Goal: Task Accomplishment & Management: Use online tool/utility

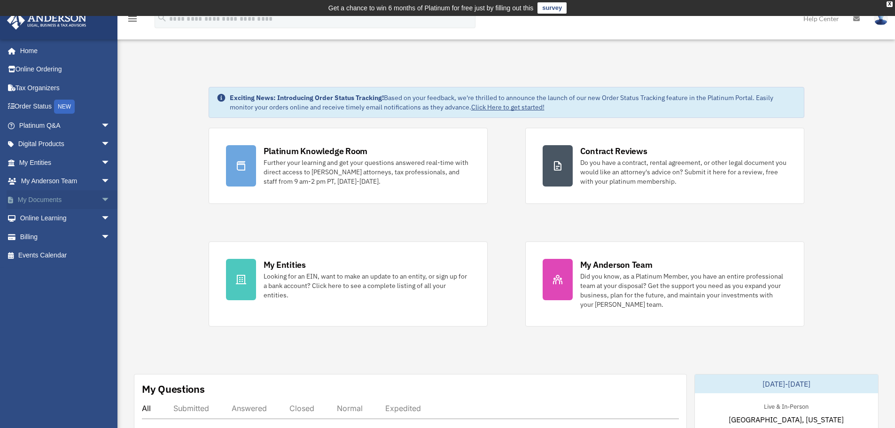
click at [50, 199] on link "My Documents arrow_drop_down" at bounding box center [66, 199] width 118 height 19
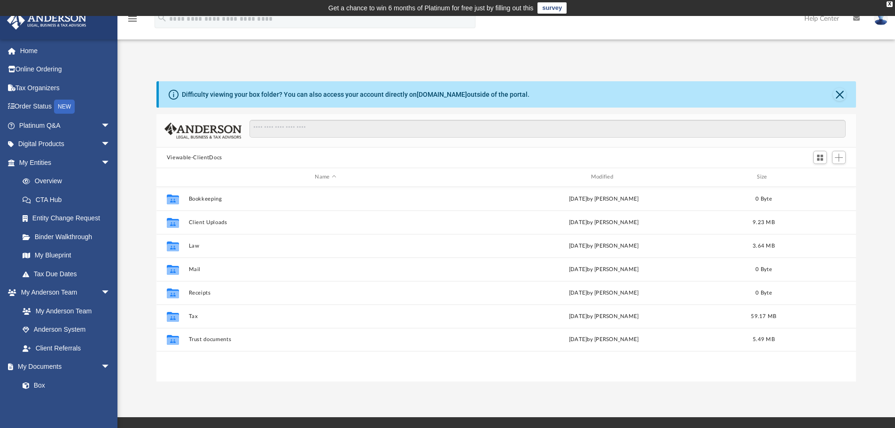
scroll to position [207, 693]
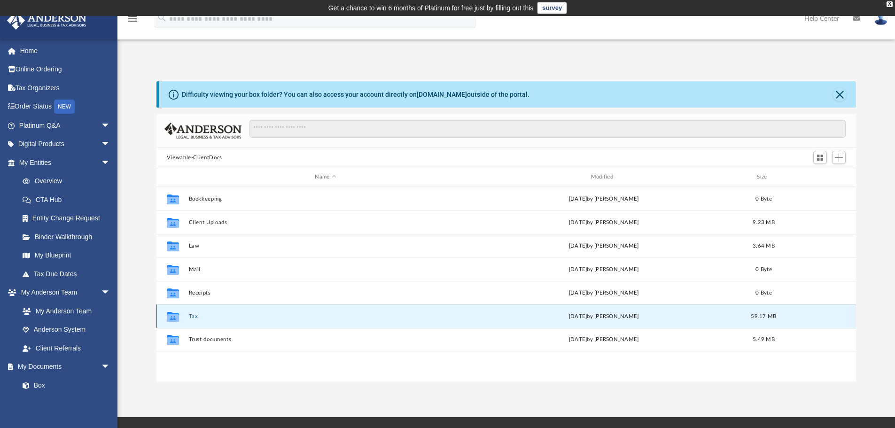
click at [212, 319] on button "Tax" at bounding box center [325, 316] width 274 height 6
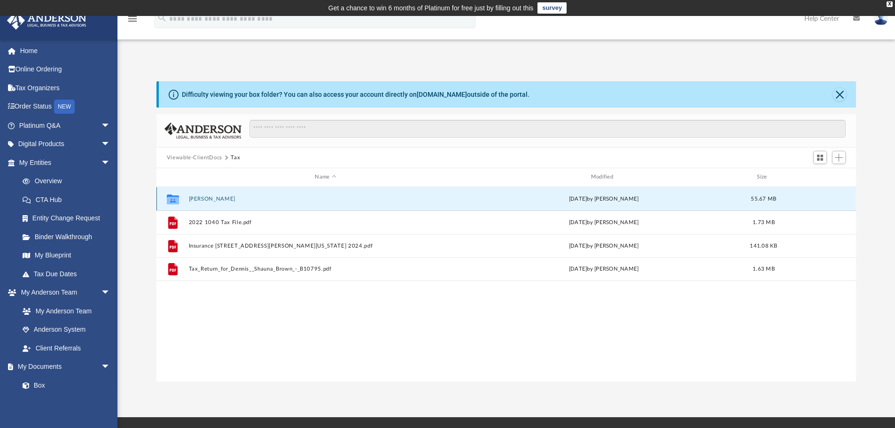
click at [273, 201] on button "[PERSON_NAME]" at bounding box center [325, 199] width 274 height 6
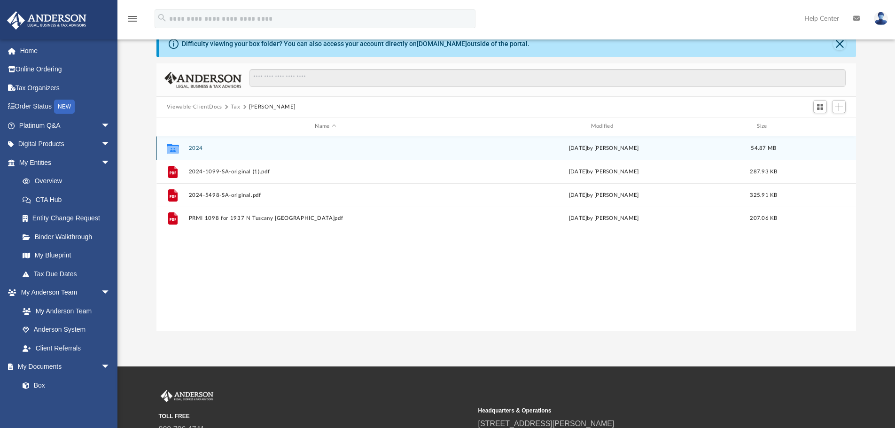
scroll to position [0, 0]
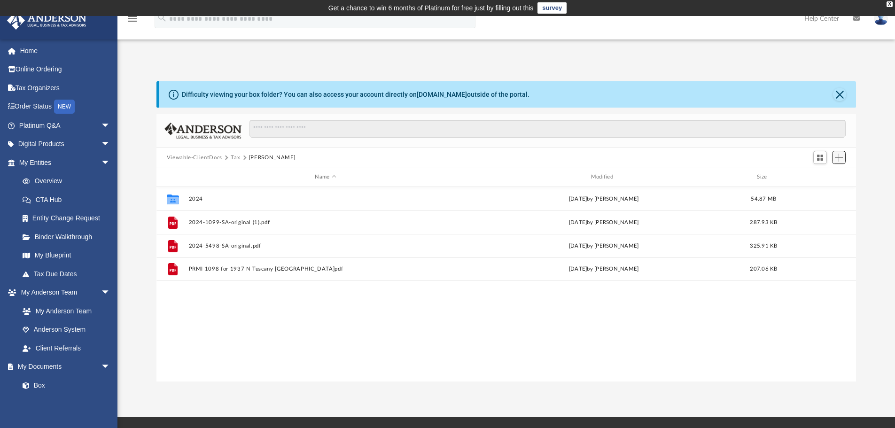
click at [841, 159] on span "Add" at bounding box center [839, 158] width 8 height 8
click at [812, 177] on li "Upload" at bounding box center [825, 176] width 30 height 10
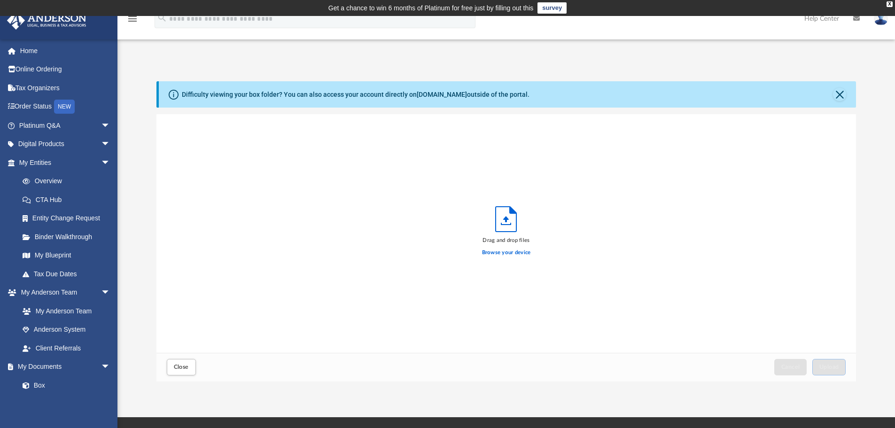
scroll to position [231, 693]
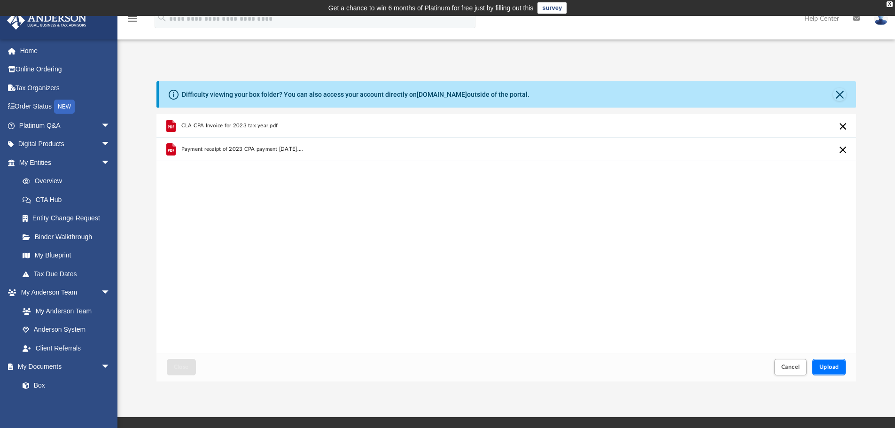
click at [834, 366] on span "Upload" at bounding box center [829, 367] width 20 height 6
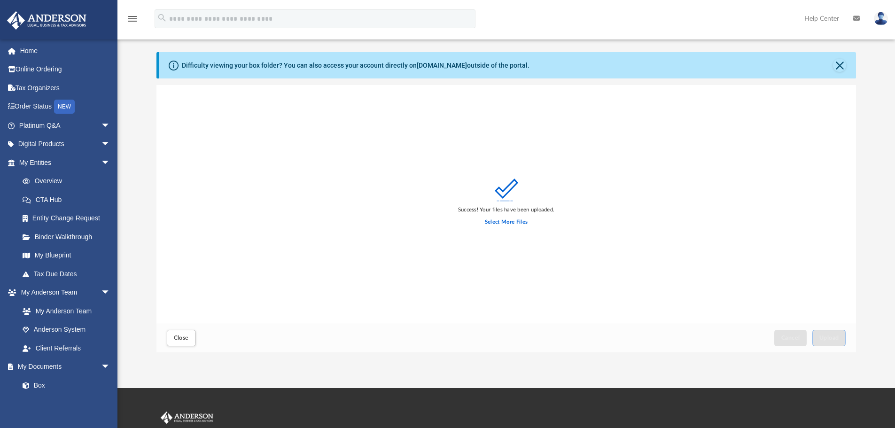
scroll to position [0, 0]
